Goal: Task Accomplishment & Management: Use online tool/utility

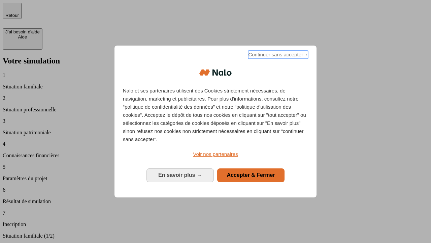
click at [278, 56] on span "Continuer sans accepter →" at bounding box center [278, 55] width 60 height 8
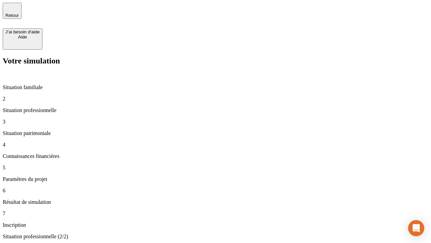
type input "30 000"
